Goal: Browse casually

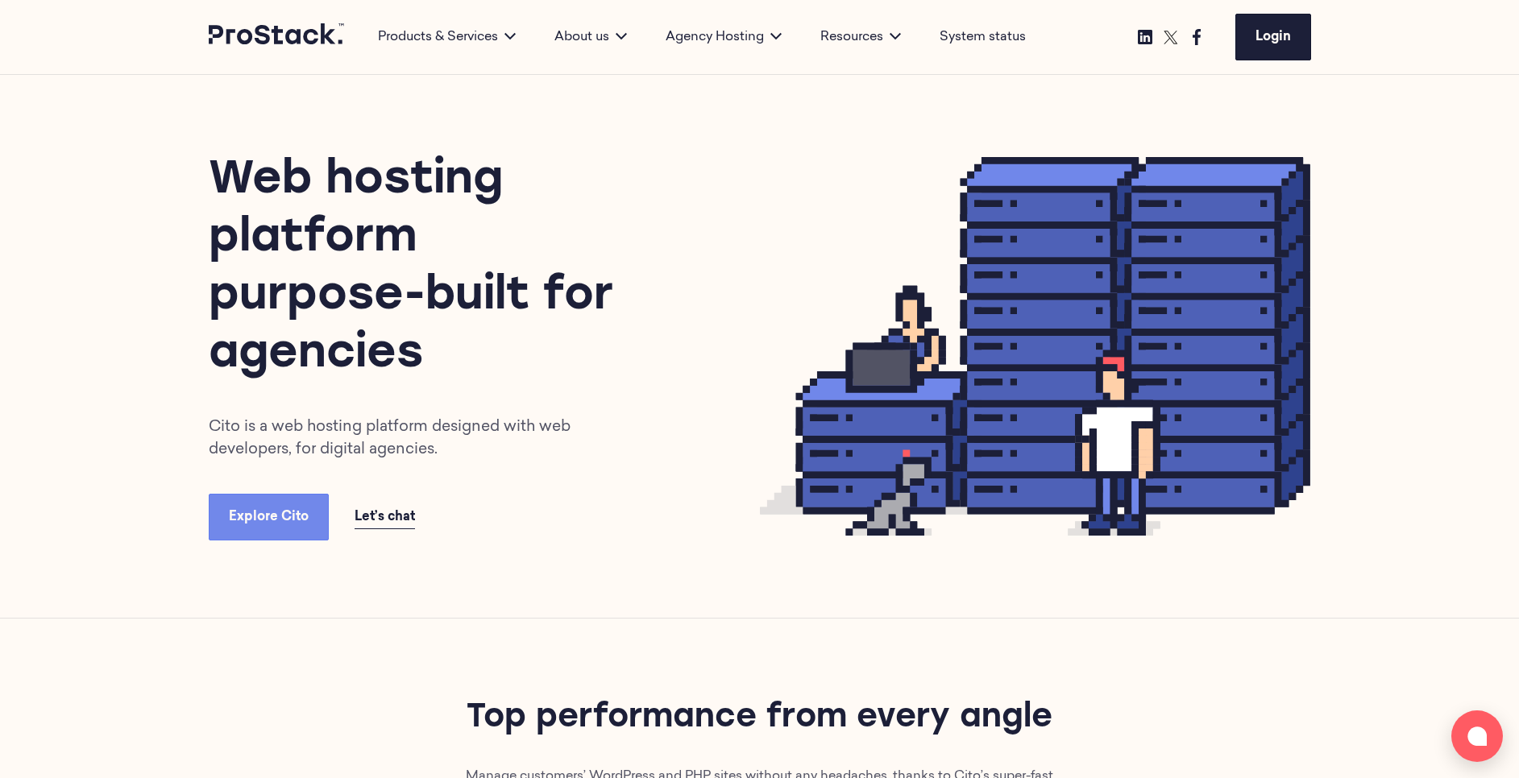
click at [438, 318] on h1 "Web hosting platform purpose-built for agencies" at bounding box center [420, 268] width 422 height 232
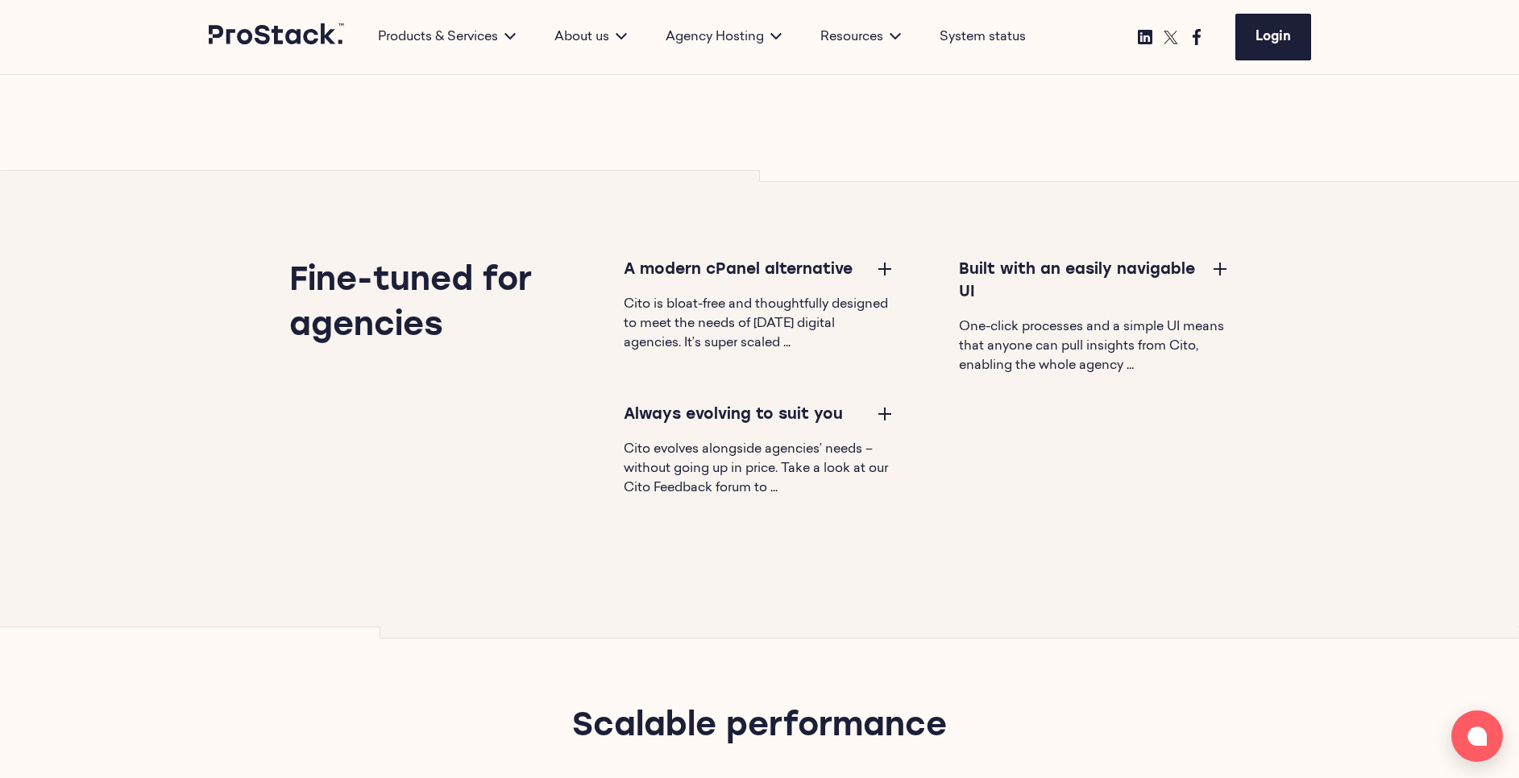
scroll to position [1353, 0]
click at [885, 265] on button at bounding box center [884, 269] width 19 height 19
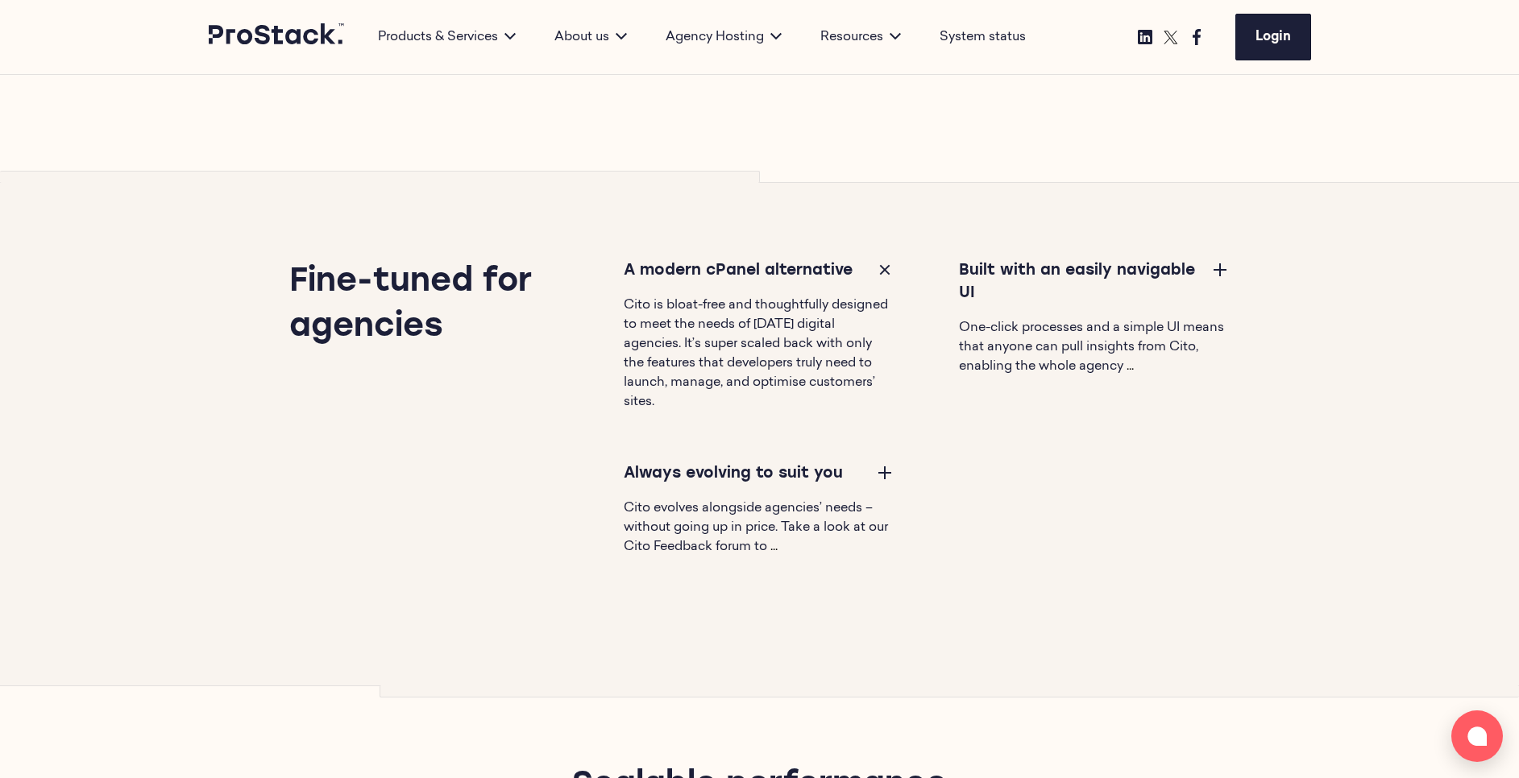
click at [885, 265] on button at bounding box center [884, 269] width 19 height 19
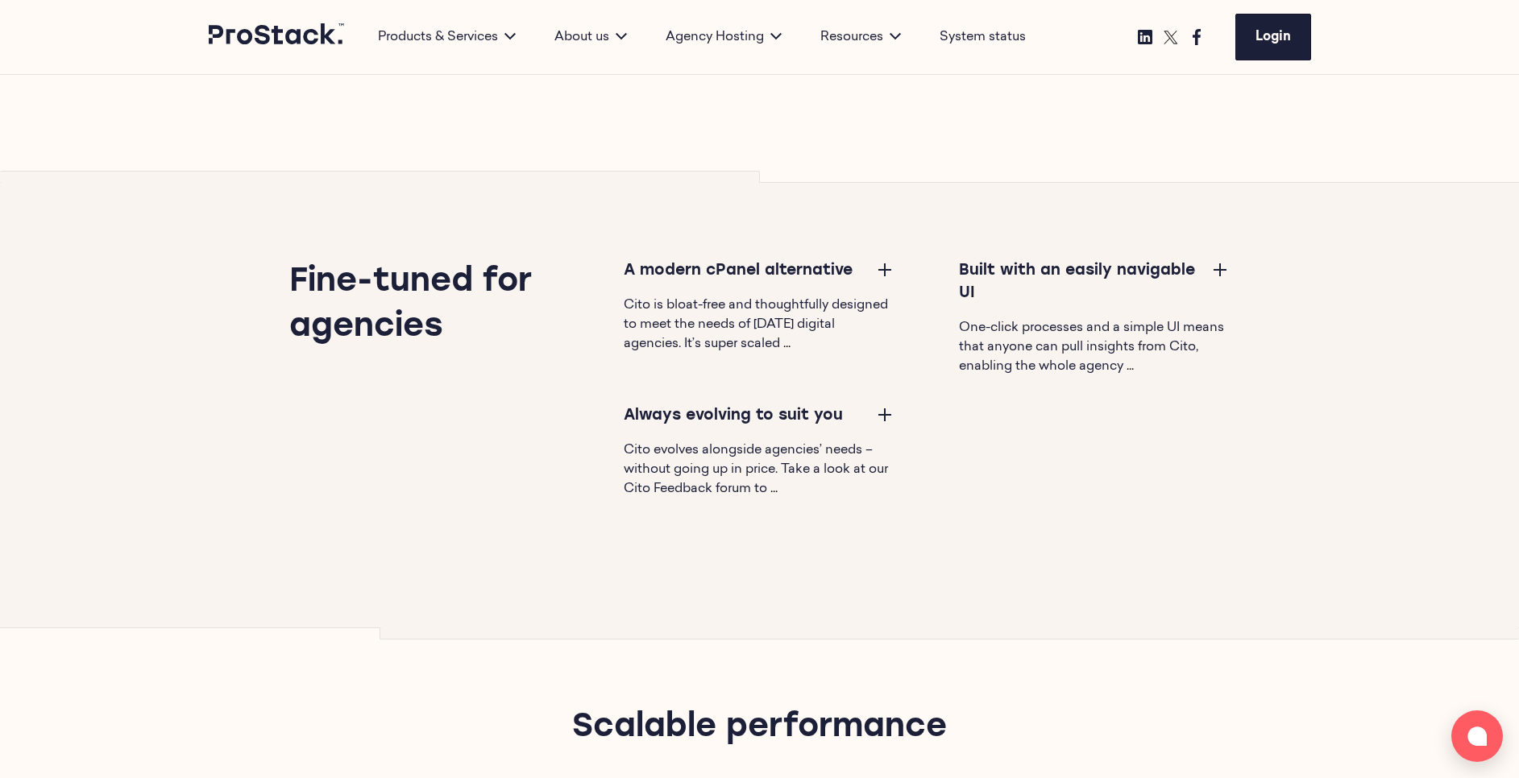
click at [885, 422] on button at bounding box center [884, 414] width 19 height 19
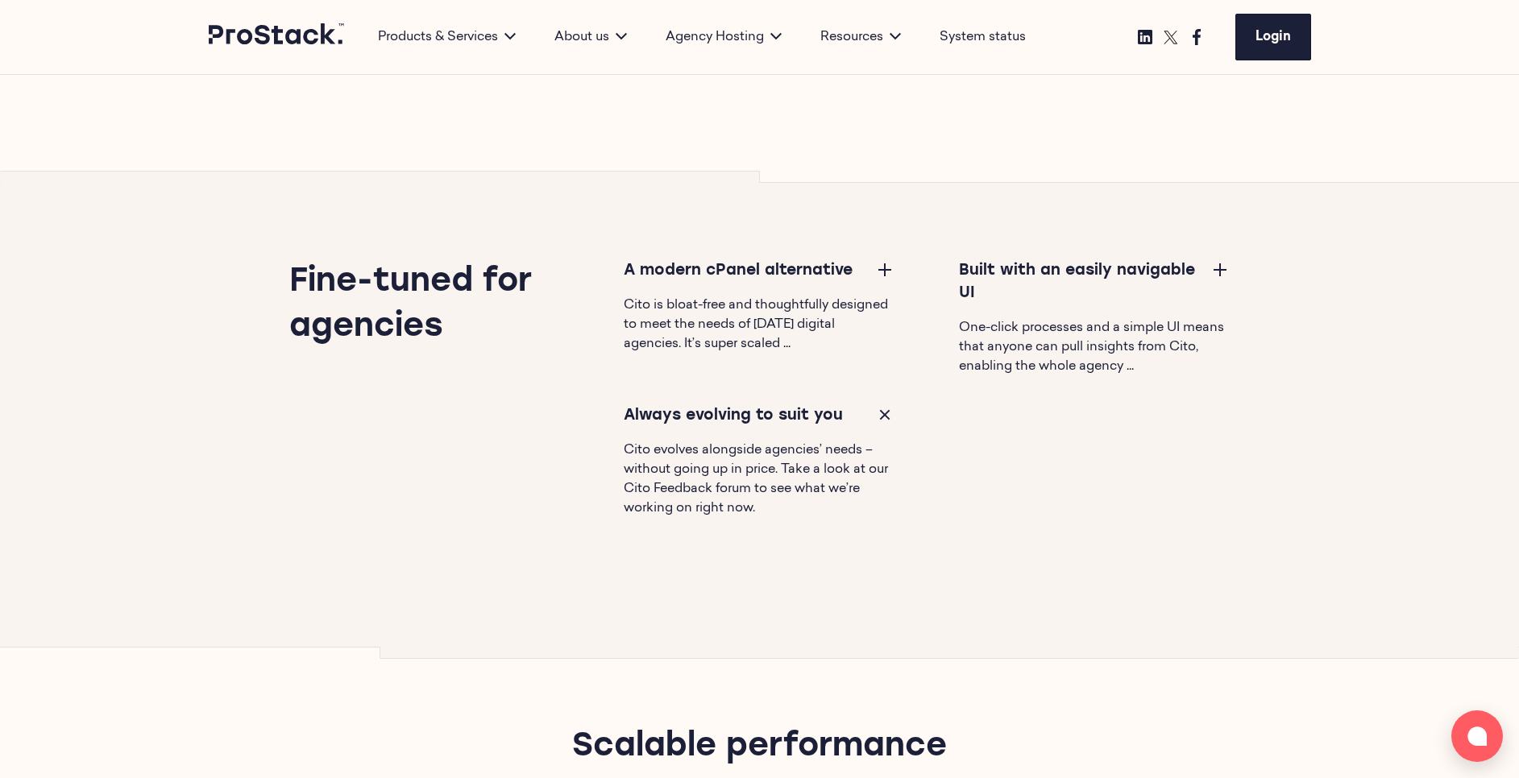
click at [1227, 263] on button at bounding box center [1219, 269] width 19 height 19
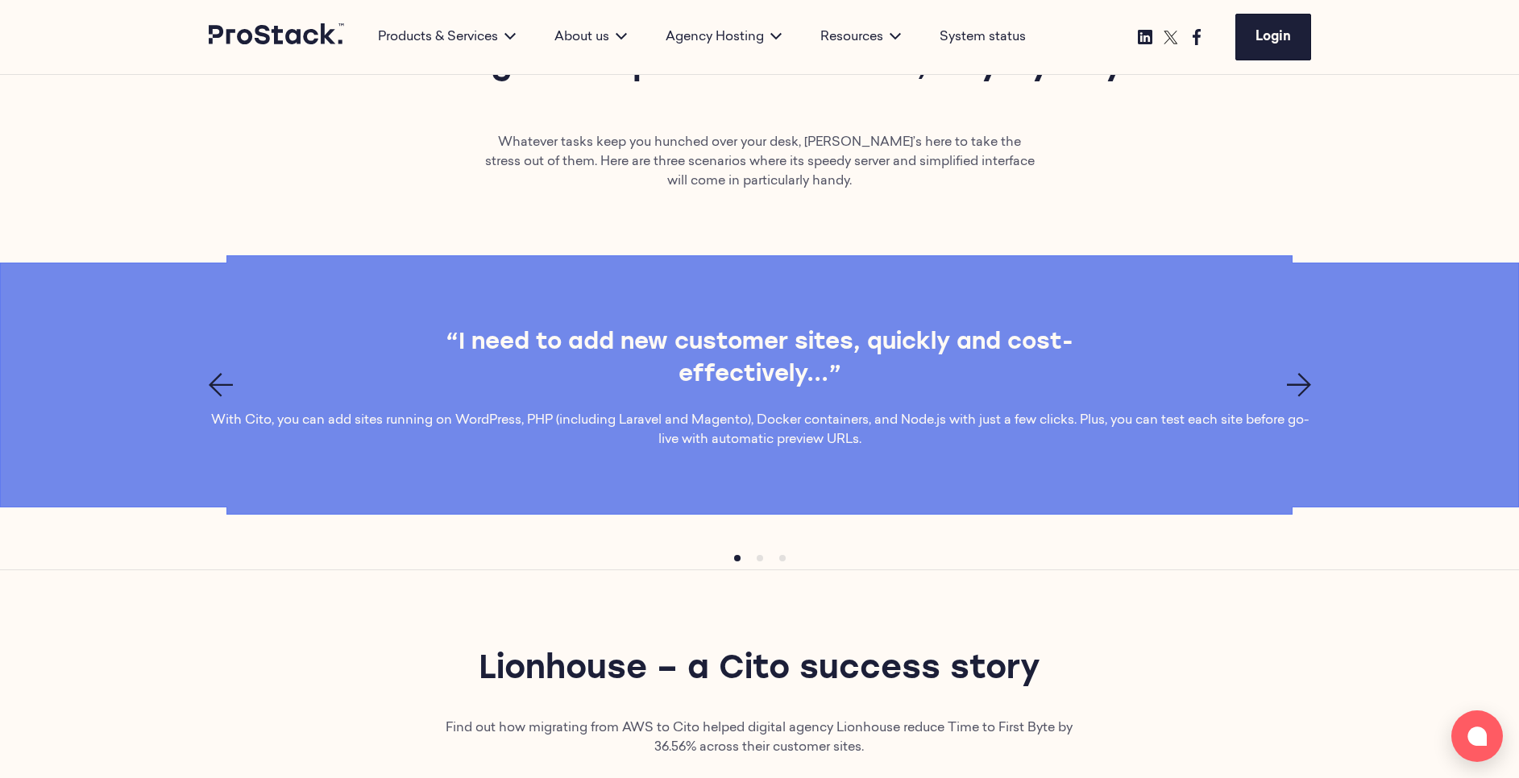
scroll to position [5119, 0]
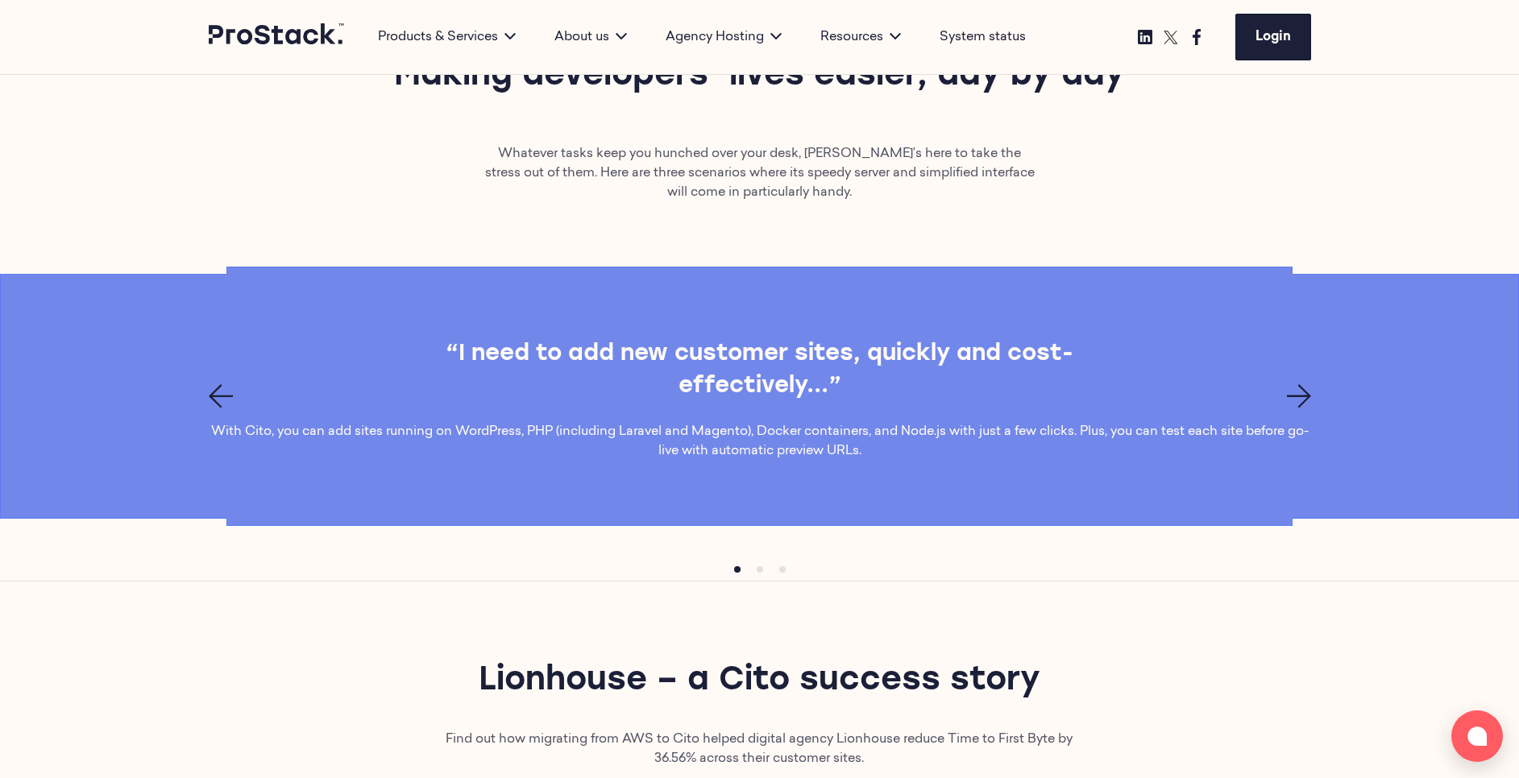
click at [1306, 396] on icon "Next page" at bounding box center [1299, 396] width 24 height 24
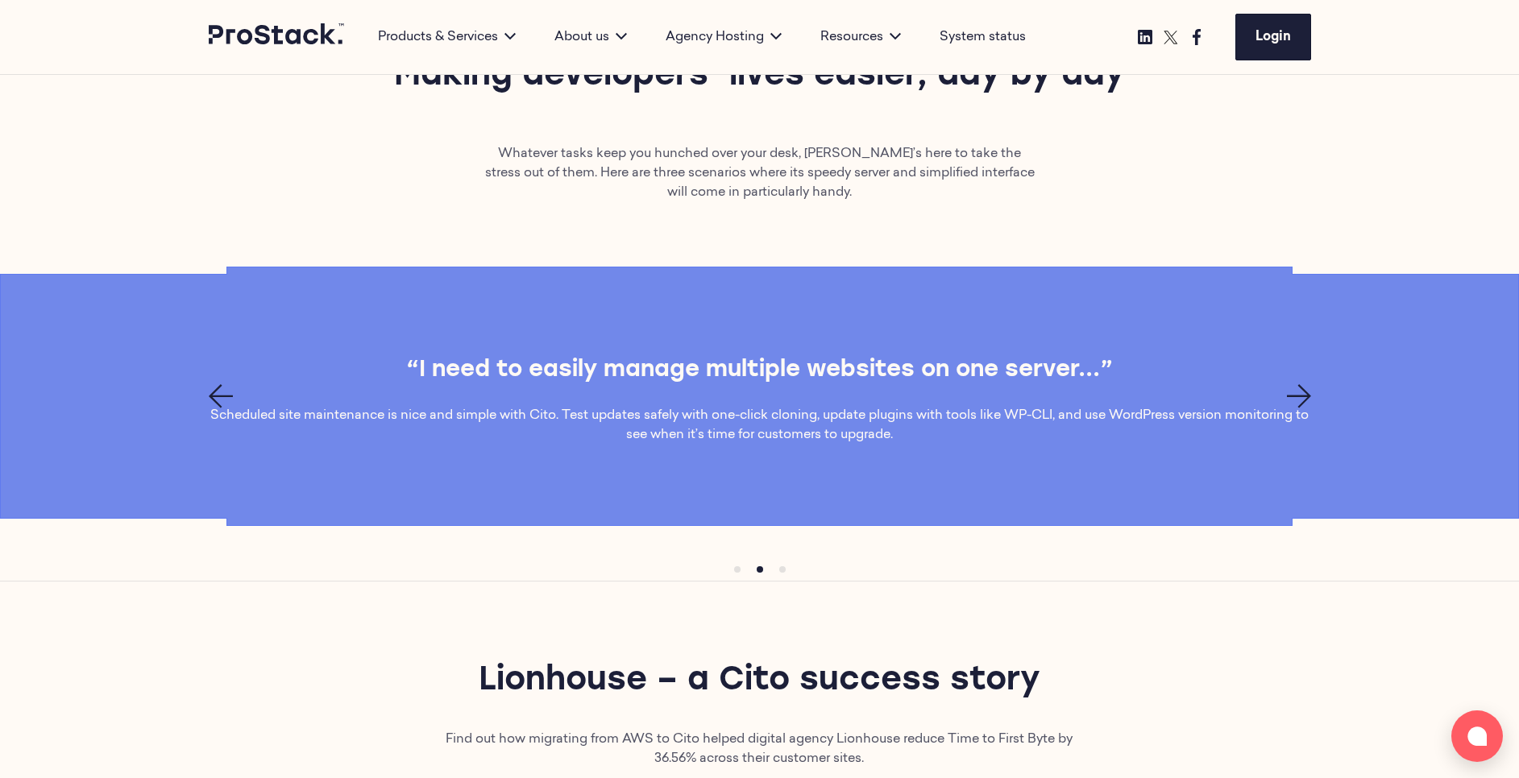
click at [1306, 396] on icon "Next page" at bounding box center [1299, 396] width 24 height 24
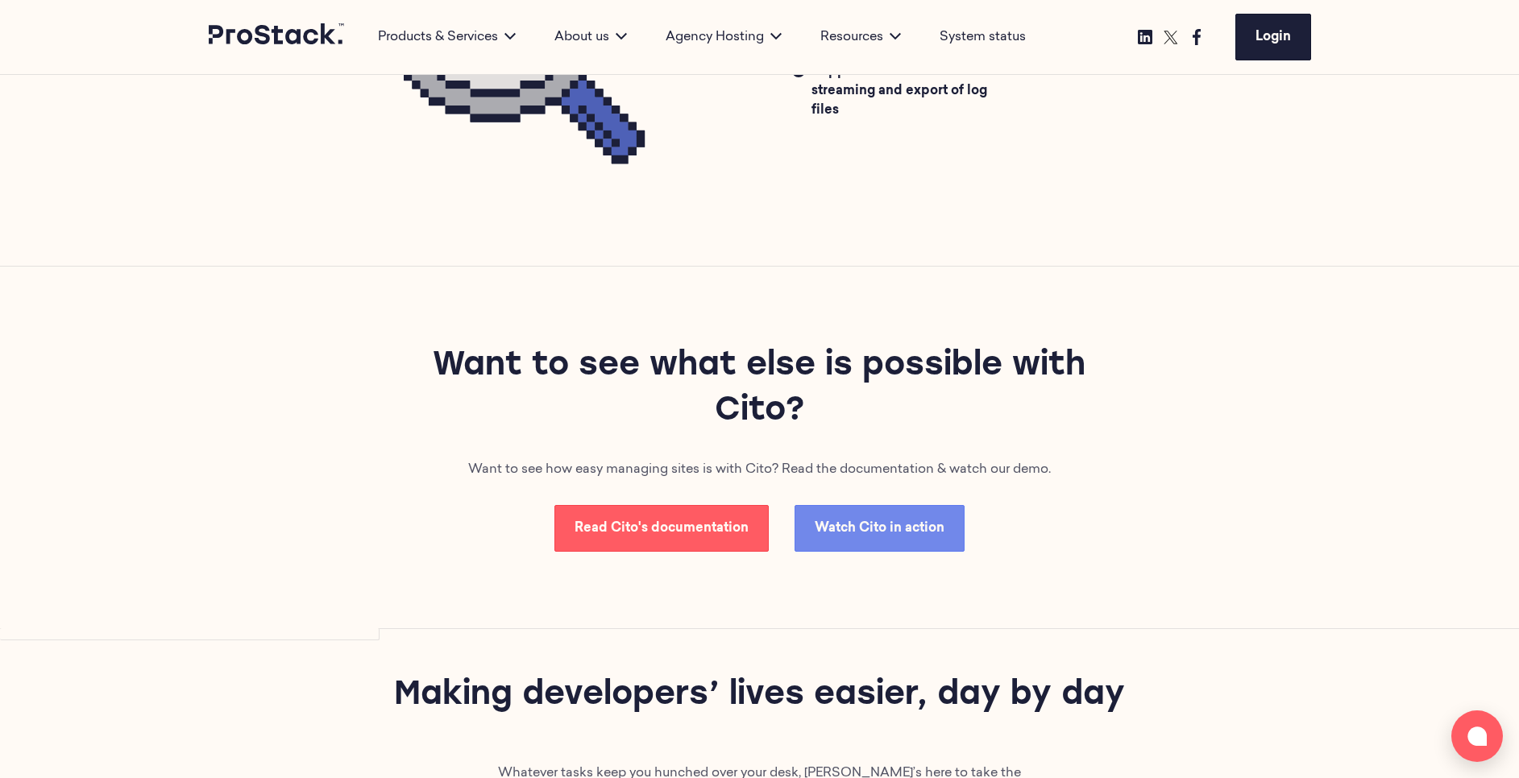
scroll to position [4506, 0]
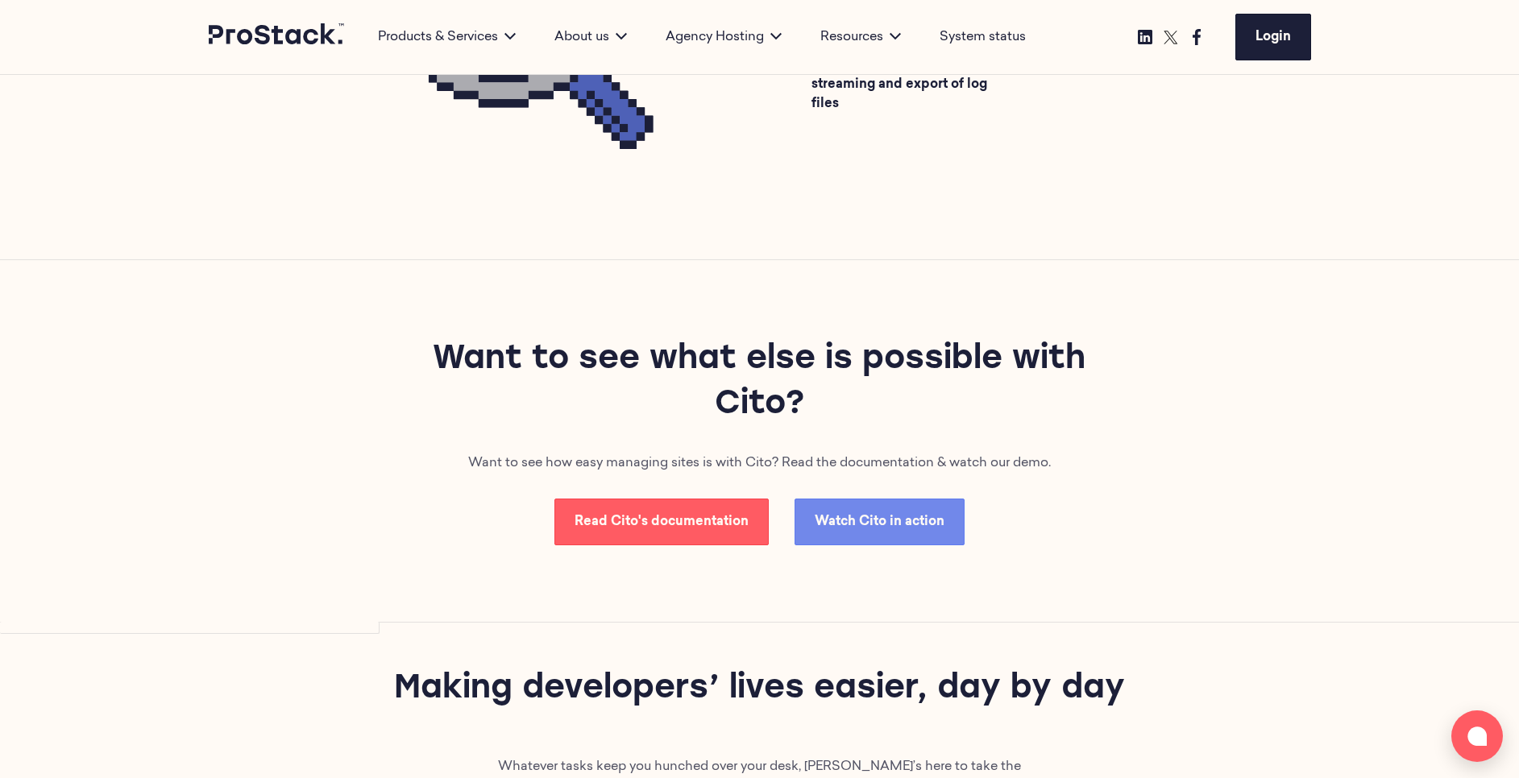
click at [432, 355] on h2 "Want to see what else is possible with Cito?" at bounding box center [759, 383] width 661 height 90
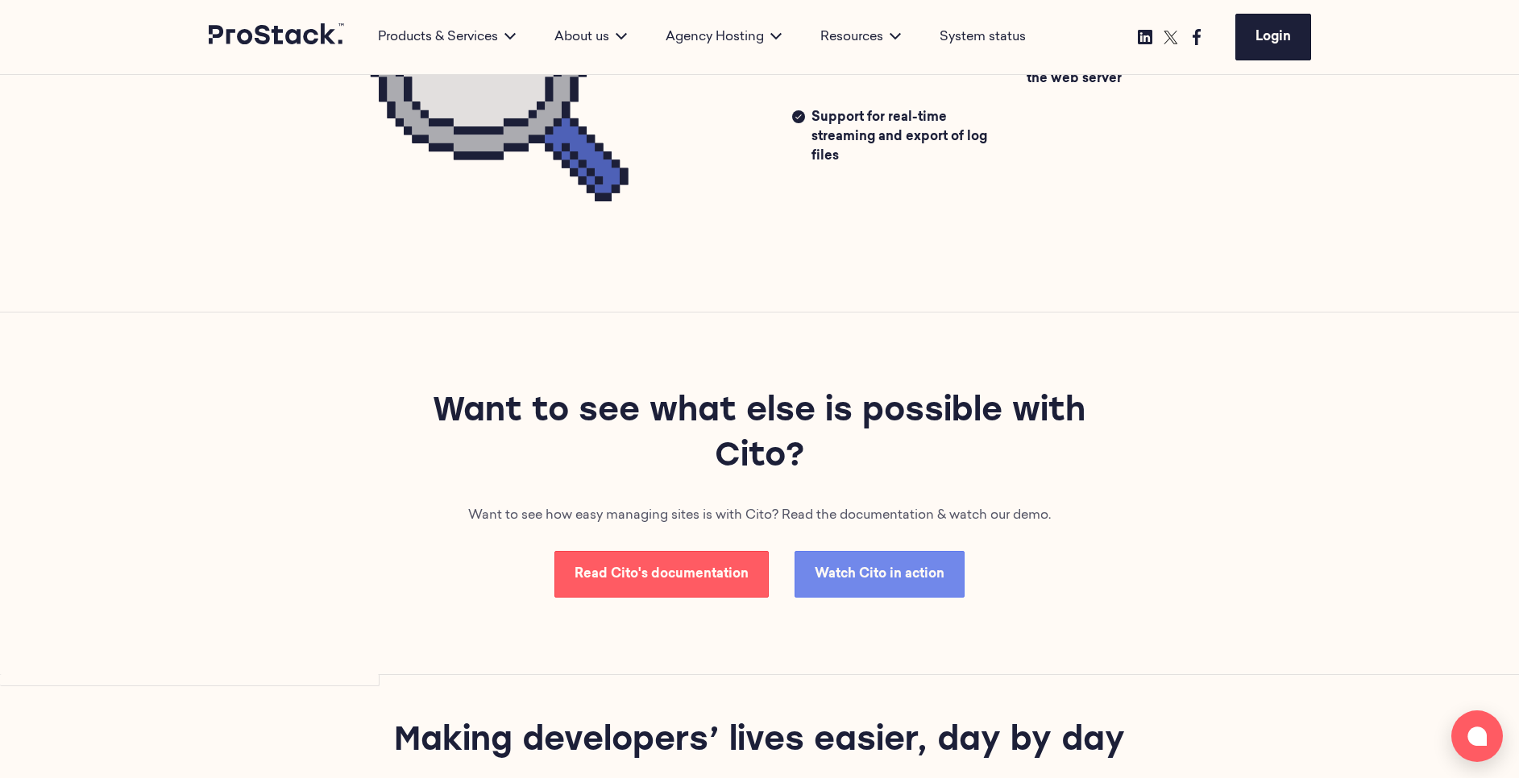
scroll to position [4455, 0]
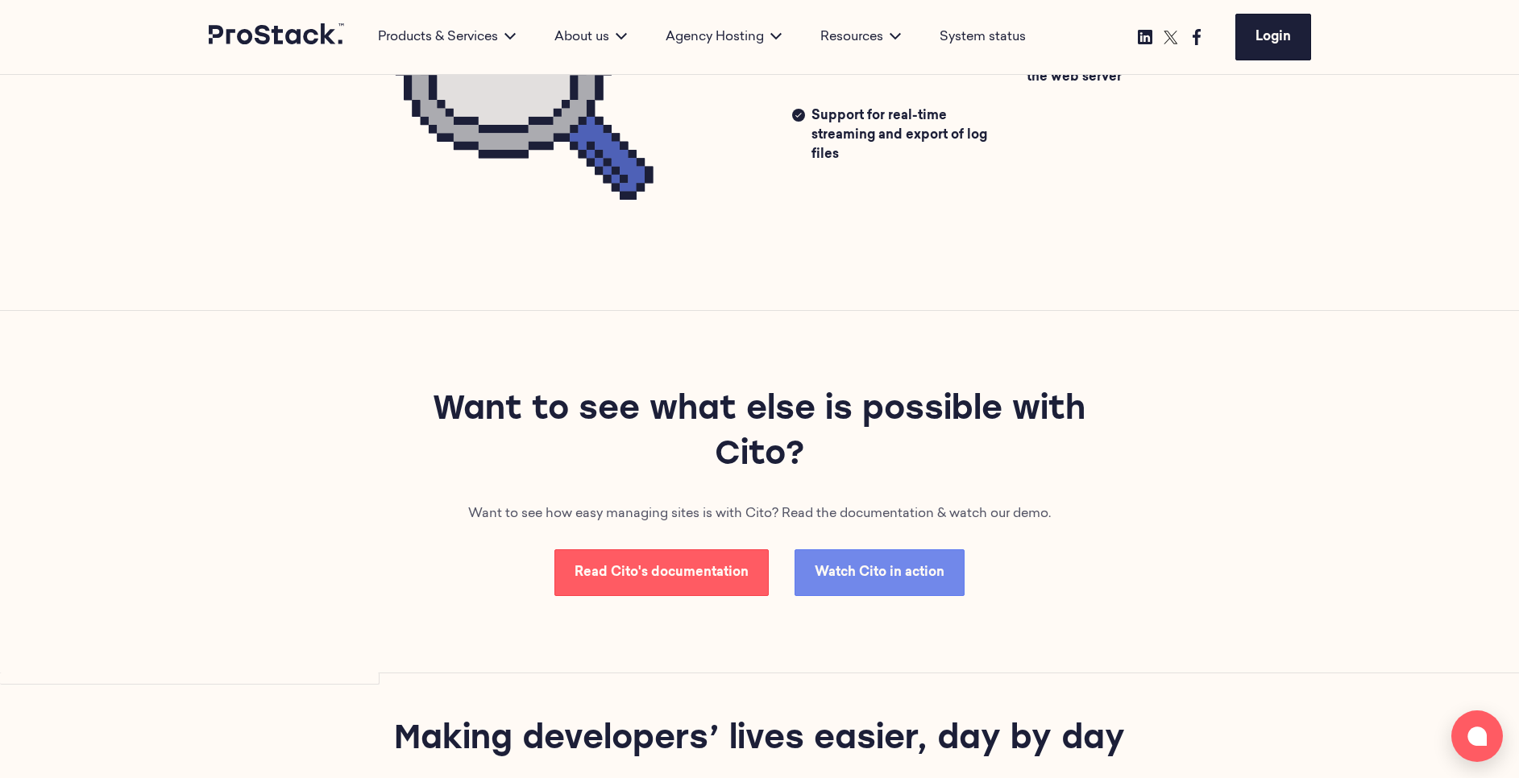
click at [698, 474] on h2 "Want to see what else is possible with Cito?" at bounding box center [759, 433] width 661 height 90
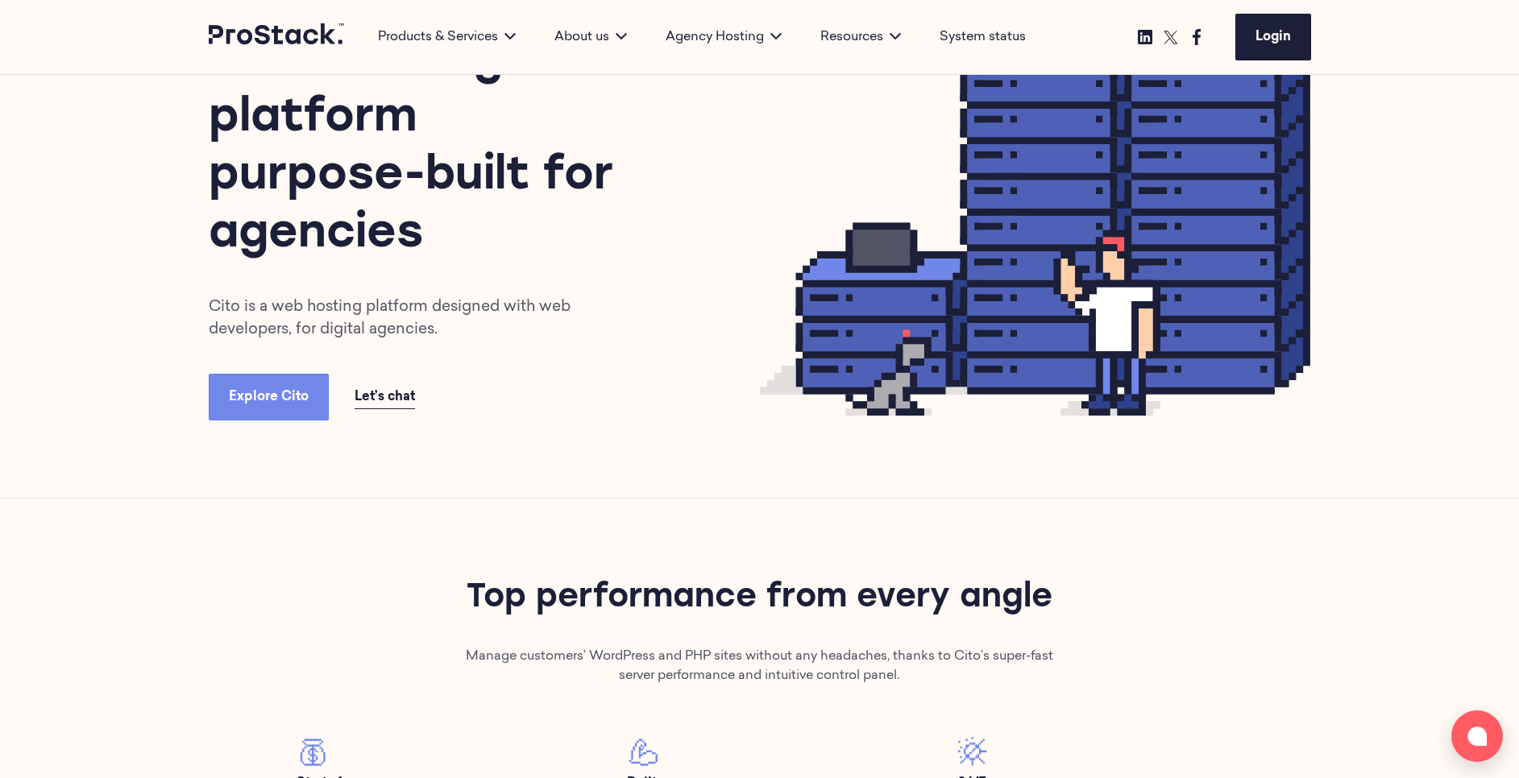
scroll to position [85, 0]
